Goal: Task Accomplishment & Management: Use online tool/utility

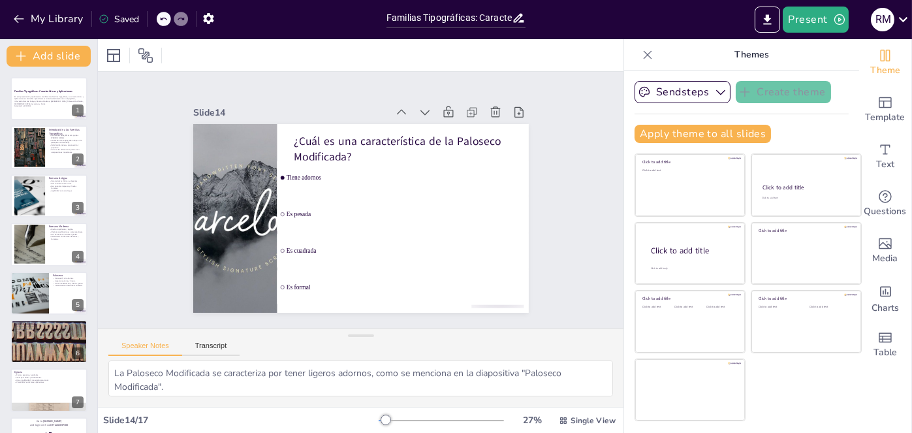
scroll to position [475, 0]
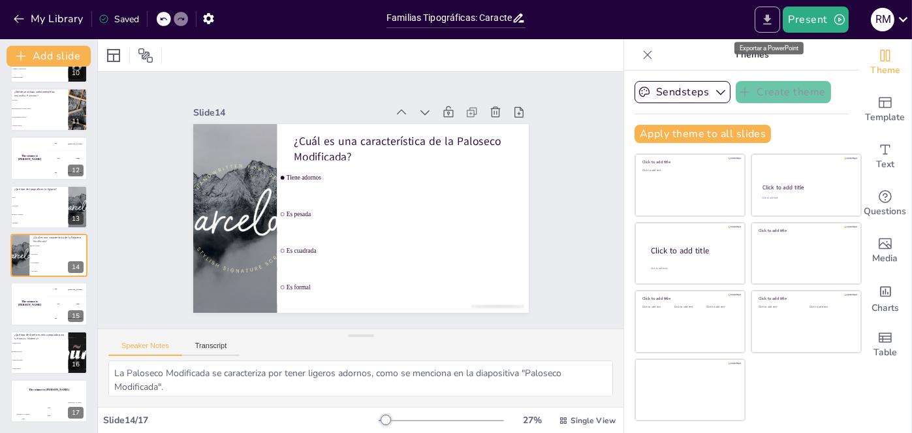
click at [766, 20] on icon "Export to PowerPoint" at bounding box center [767, 20] width 14 height 14
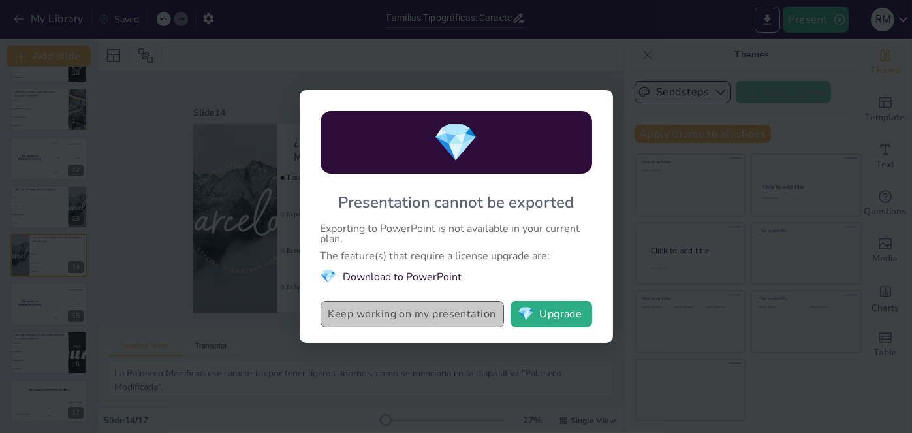
click at [379, 313] on button "Keep working on my presentation" at bounding box center [411, 314] width 183 height 26
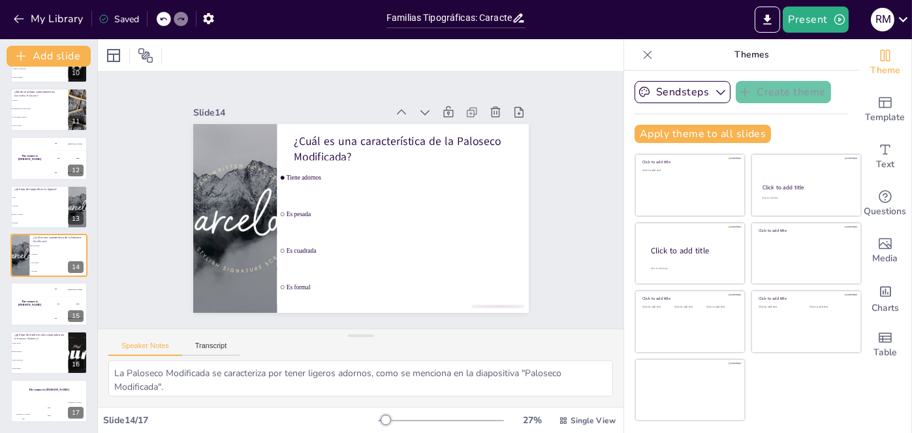
checkbox input "true"
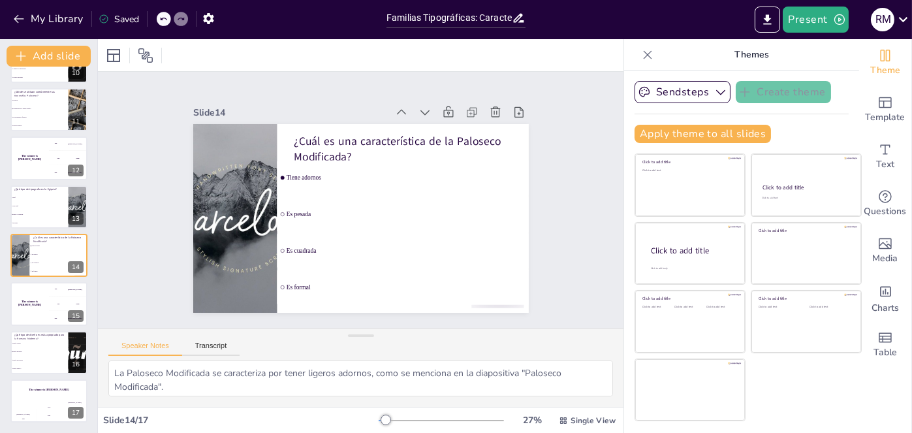
checkbox input "true"
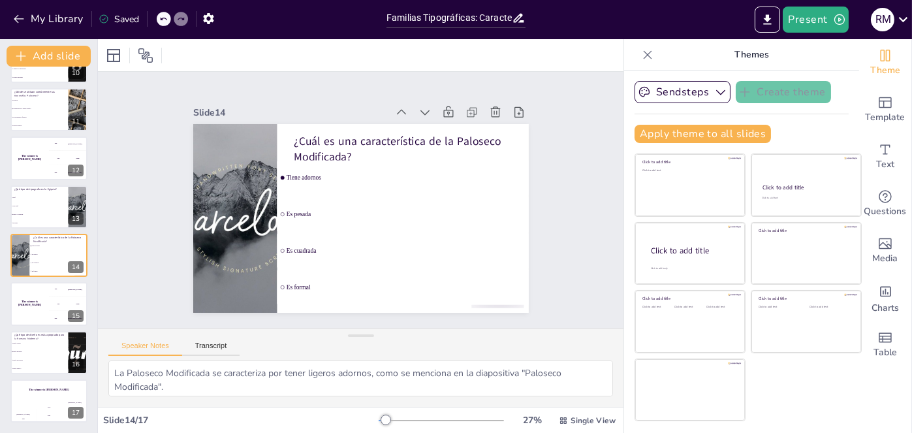
checkbox input "true"
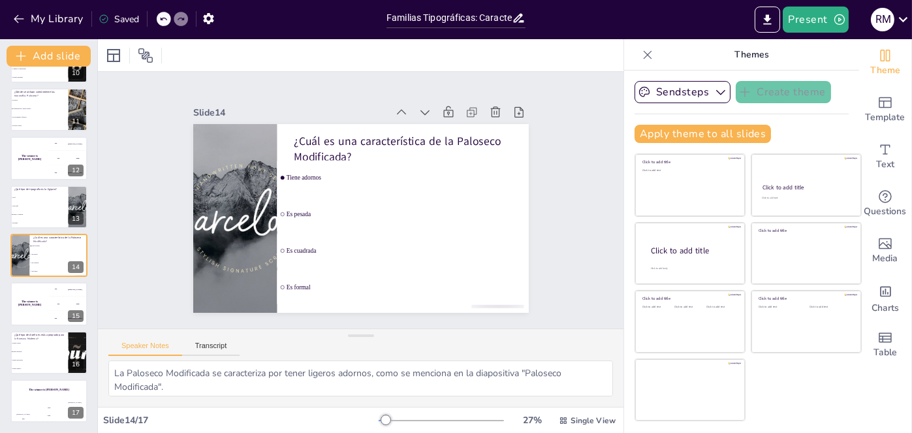
checkbox input "true"
click at [211, 21] on icon "button" at bounding box center [208, 18] width 10 height 11
click at [878, 18] on div "R M" at bounding box center [882, 19] width 23 height 23
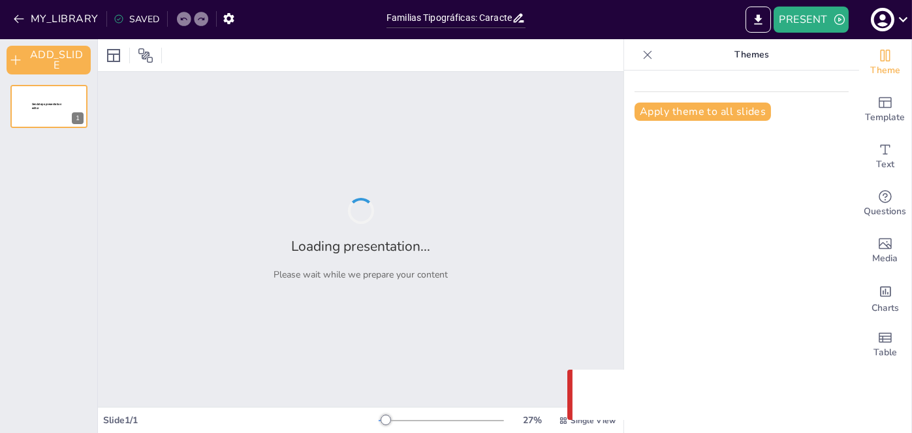
type input "Familias Tipográficas: Características y Aplicaciones"
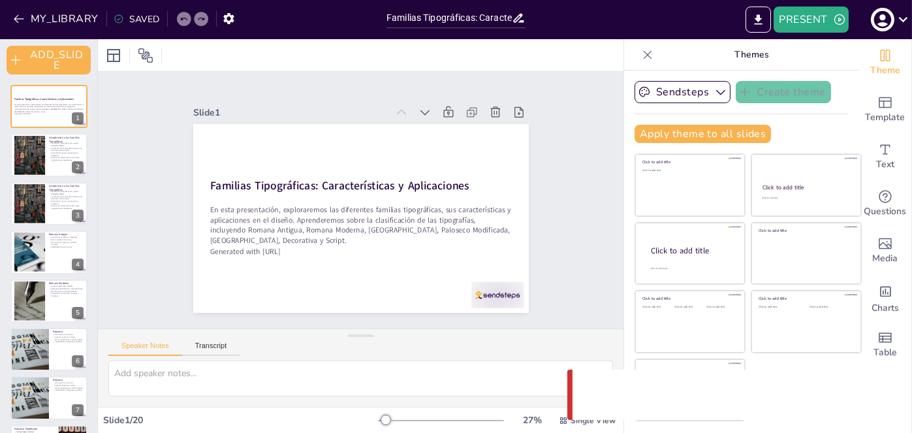
checkbox input "true"
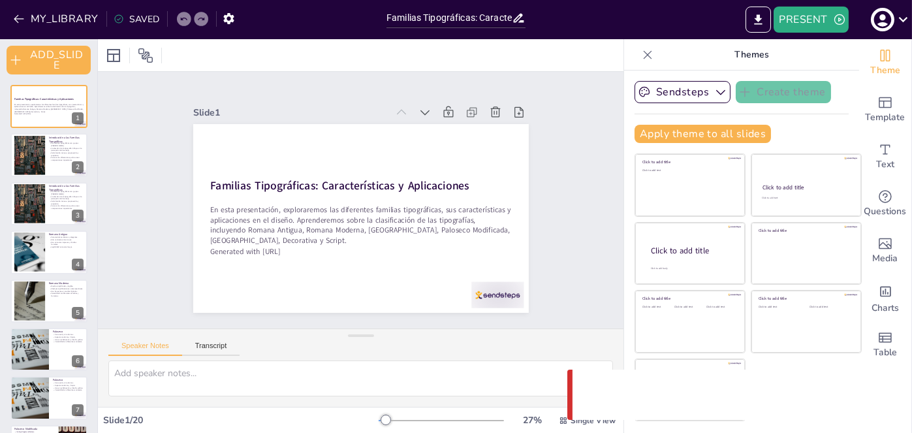
checkbox input "true"
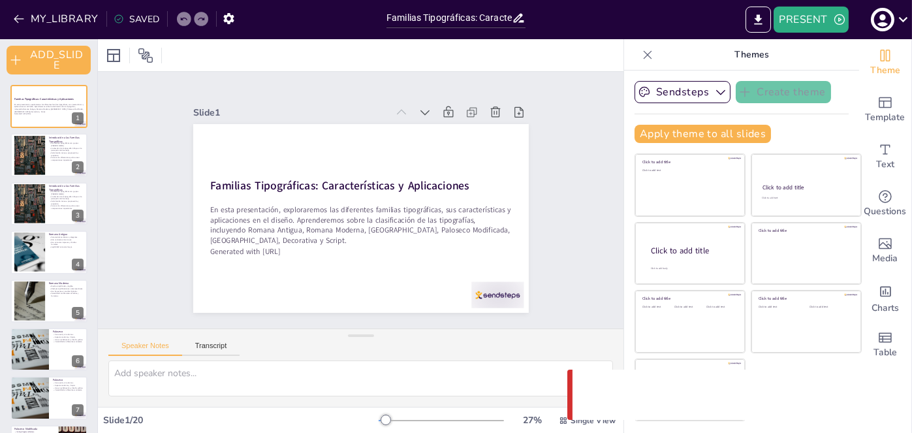
checkbox input "true"
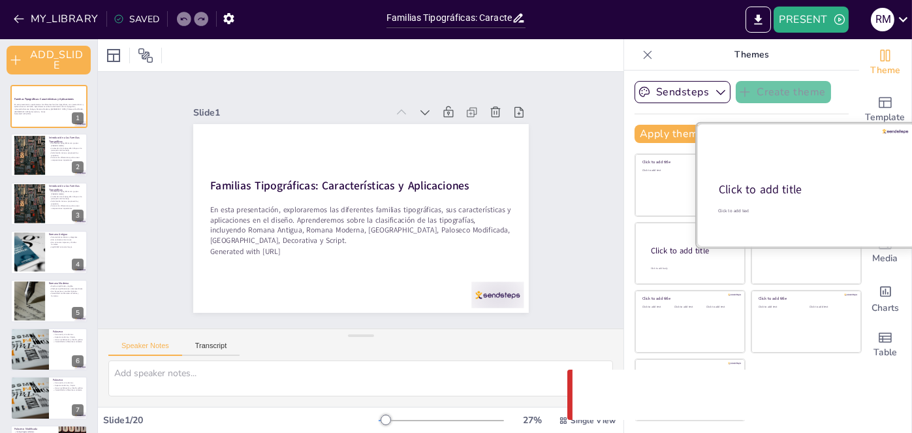
checkbox input "true"
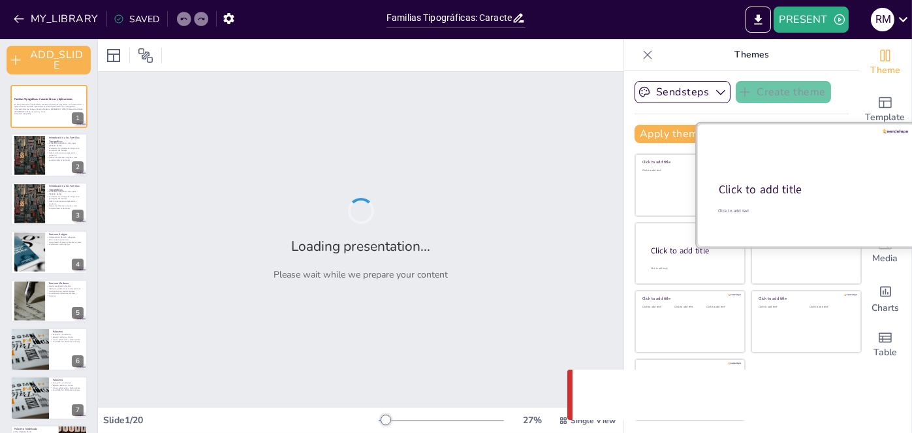
checkbox input "true"
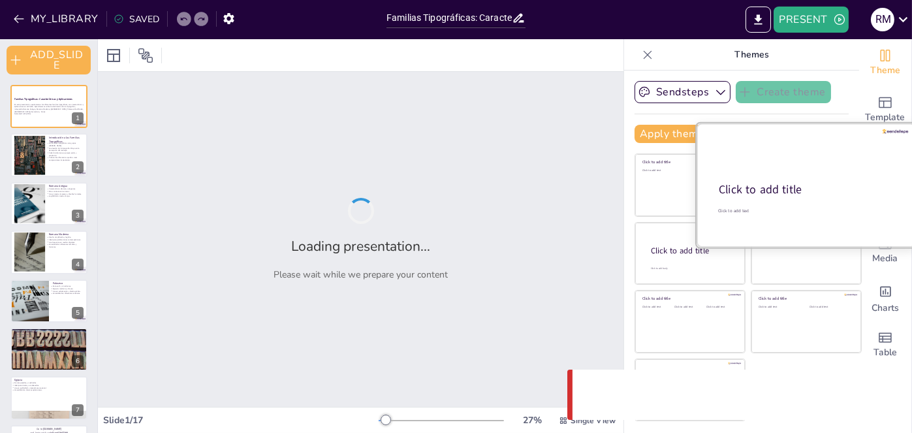
checkbox input "true"
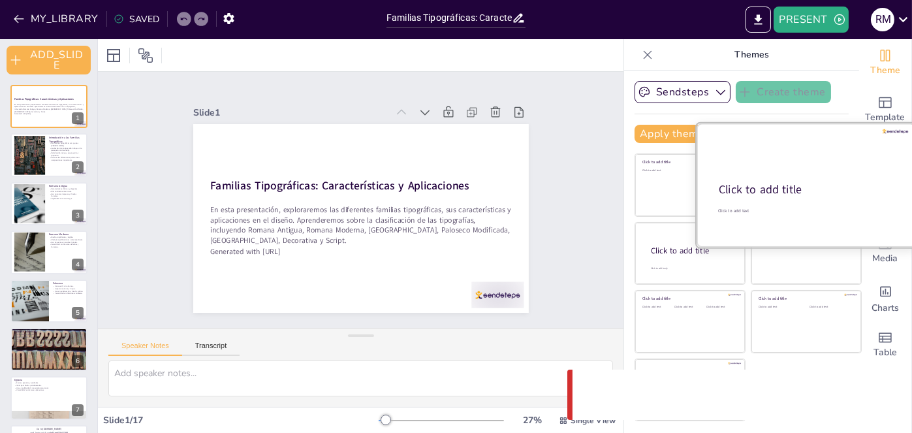
checkbox input "true"
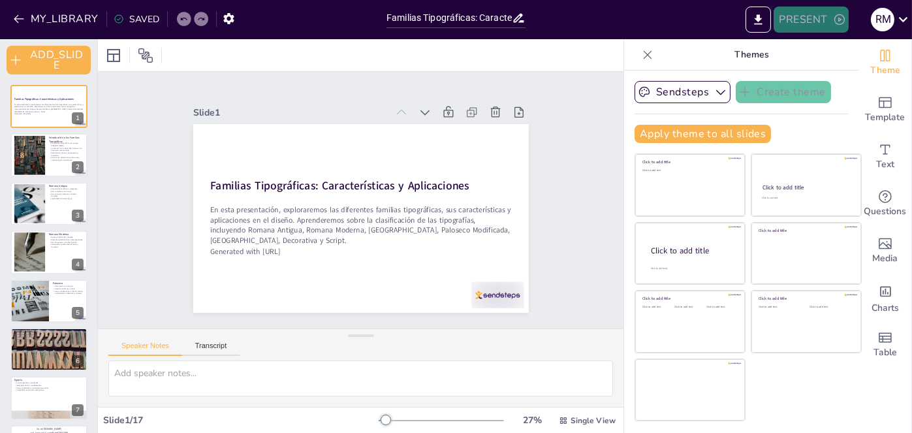
checkbox input "true"
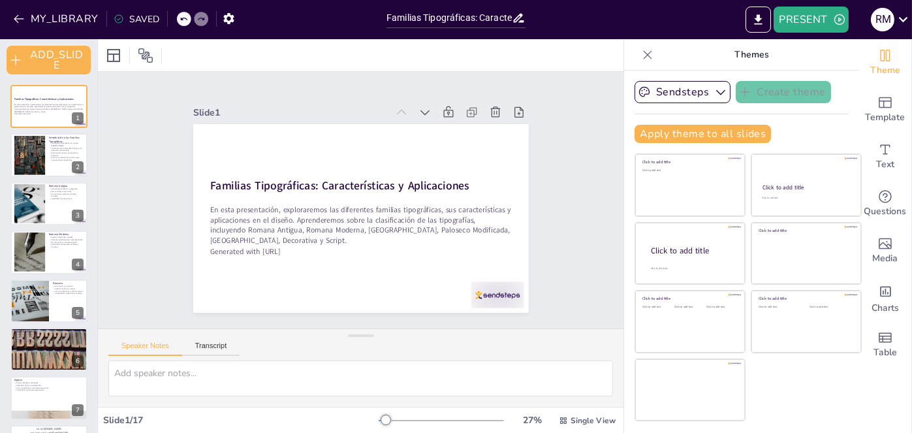
checkbox input "true"
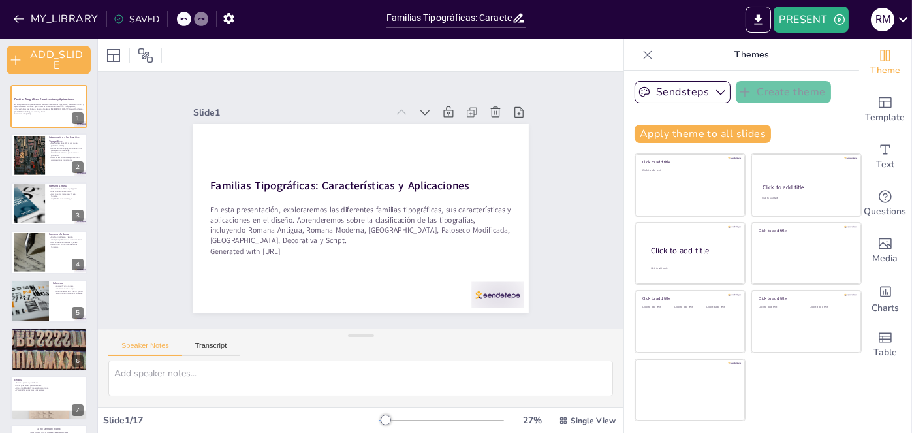
checkbox input "true"
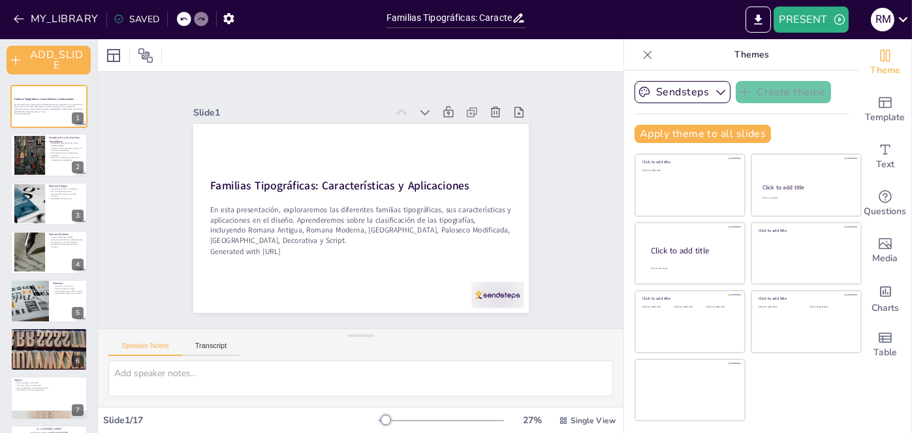
checkbox input "true"
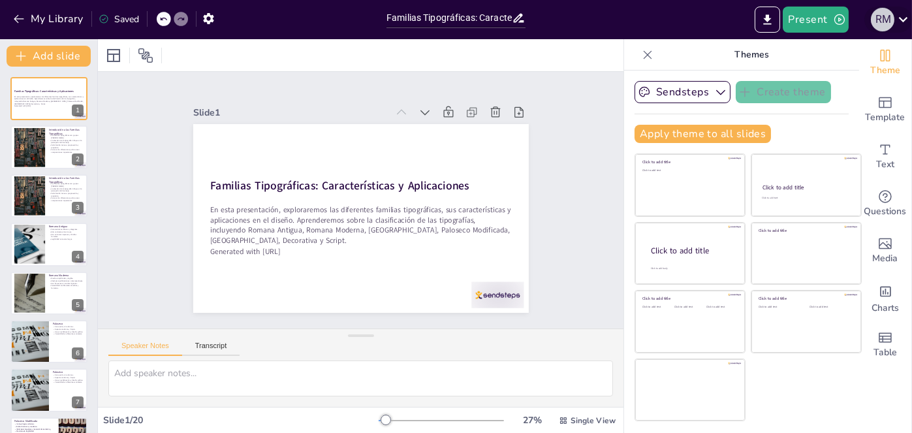
click at [881, 22] on div "R M" at bounding box center [882, 19] width 23 height 23
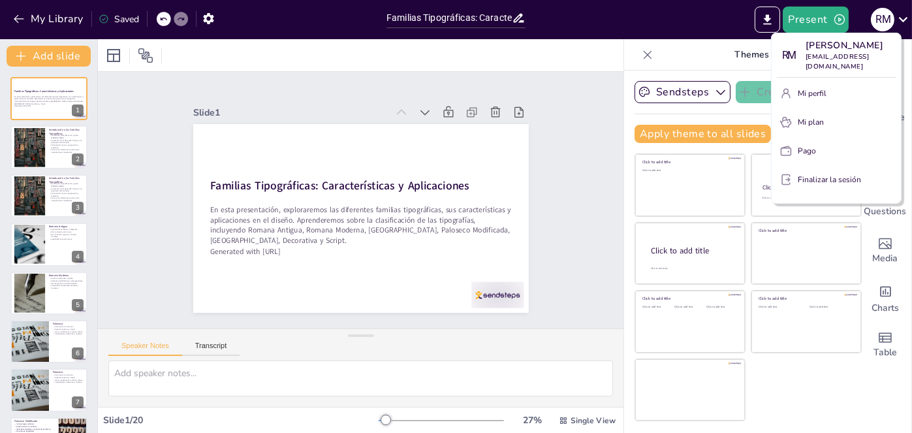
click at [766, 18] on div at bounding box center [456, 216] width 912 height 433
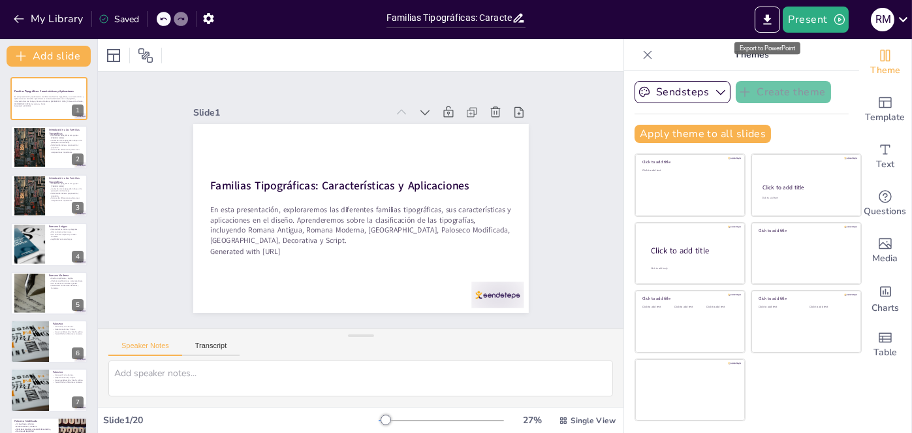
click at [766, 18] on icon "Export to PowerPoint" at bounding box center [767, 20] width 14 height 14
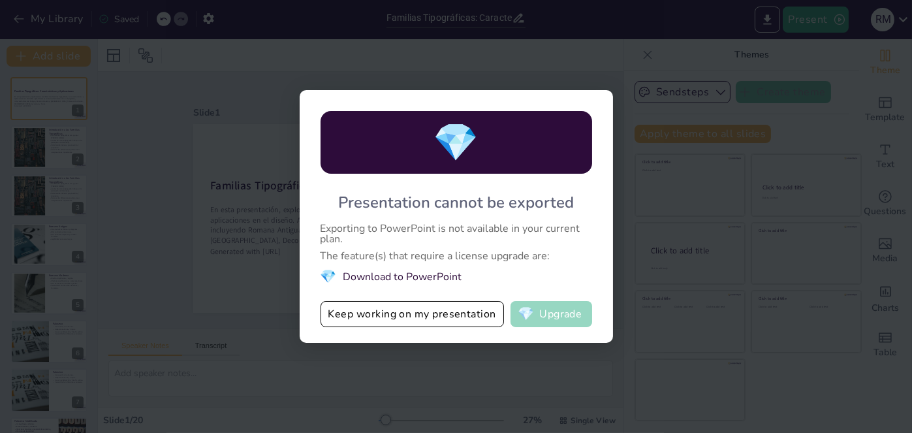
click at [560, 314] on button "💎 Upgrade" at bounding box center [551, 314] width 82 height 26
checkbox input "true"
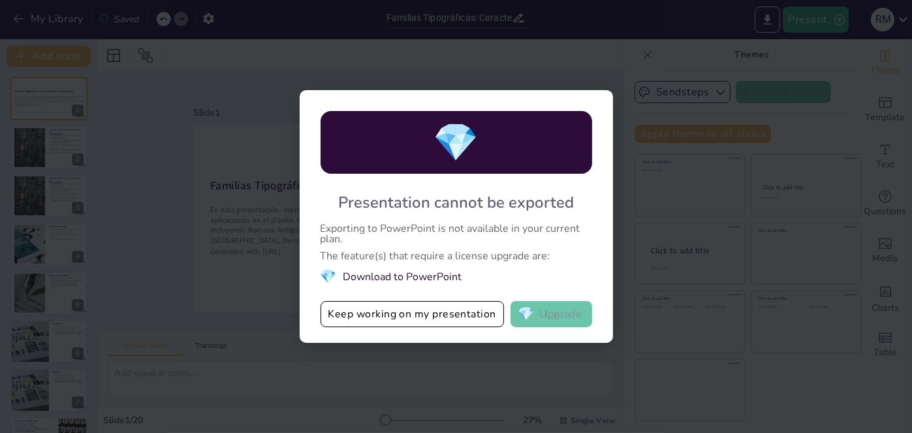
checkbox input "true"
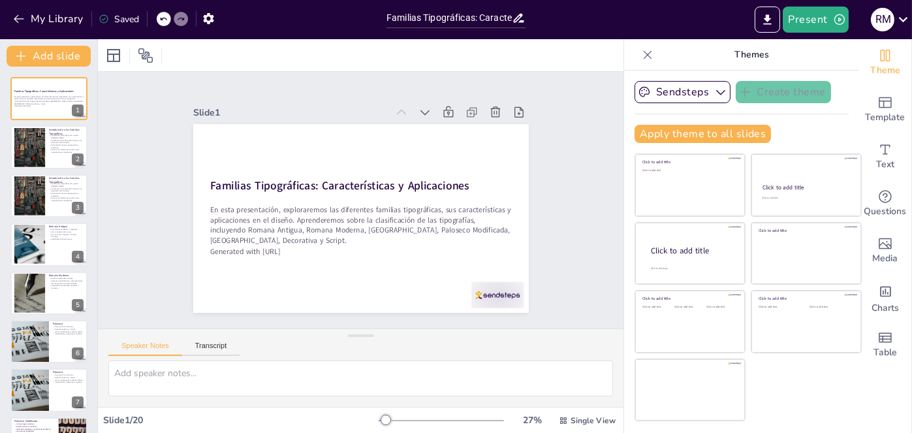
checkbox input "true"
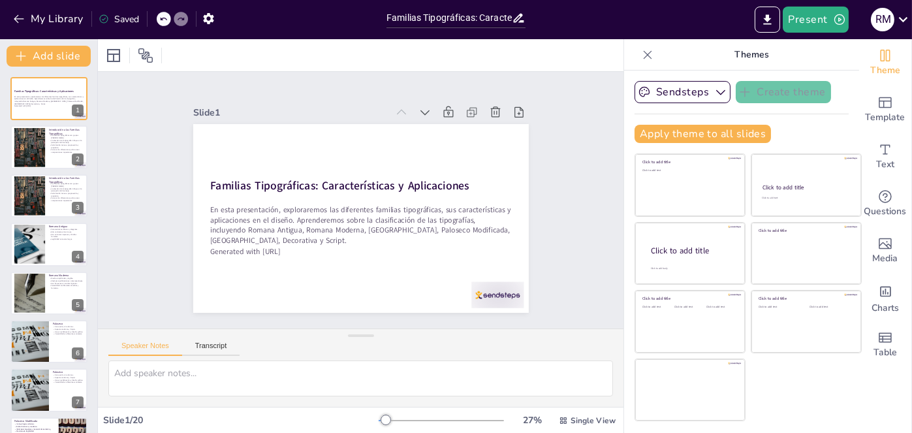
checkbox input "true"
